Goal: Task Accomplishment & Management: Use online tool/utility

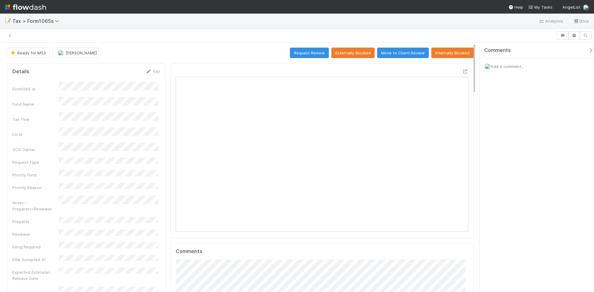
scroll to position [121, 285]
click at [37, 54] on div "Ready for MS3" at bounding box center [29, 53] width 45 height 11
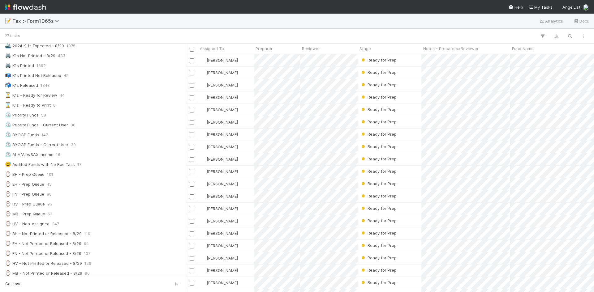
scroll to position [31, 0]
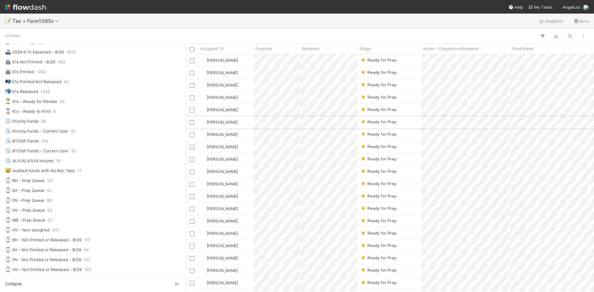
click at [402, 122] on div "Ready for Prep" at bounding box center [390, 122] width 64 height 12
click at [400, 108] on div "Ready for Prep" at bounding box center [390, 110] width 64 height 12
click at [401, 97] on div "Ready for Prep" at bounding box center [390, 98] width 64 height 12
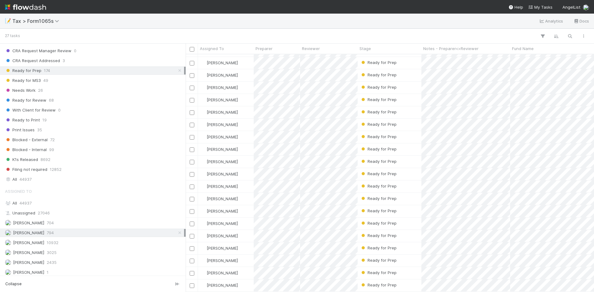
scroll to position [474, 0]
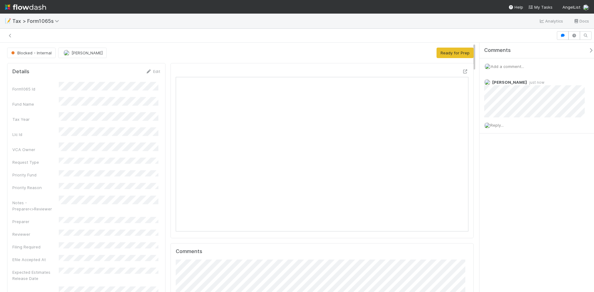
scroll to position [121, 285]
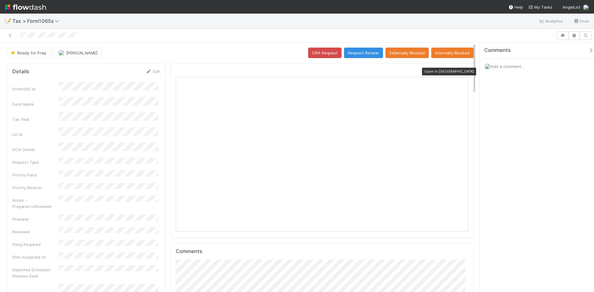
click at [462, 71] on icon at bounding box center [465, 72] width 6 height 4
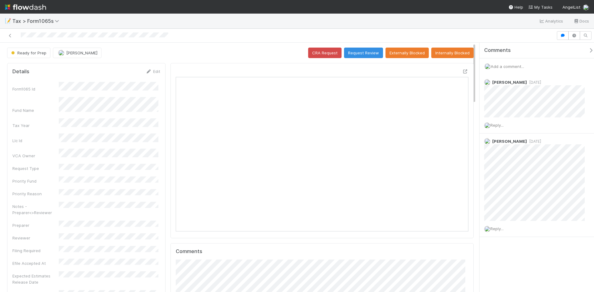
scroll to position [121, 285]
click at [463, 71] on icon at bounding box center [465, 72] width 6 height 4
click at [462, 70] on icon at bounding box center [465, 72] width 6 height 4
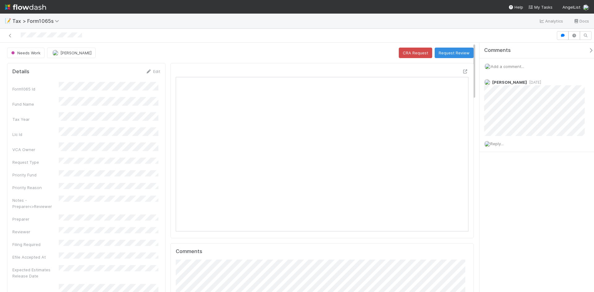
scroll to position [121, 285]
